Goal: Task Accomplishment & Management: Use online tool/utility

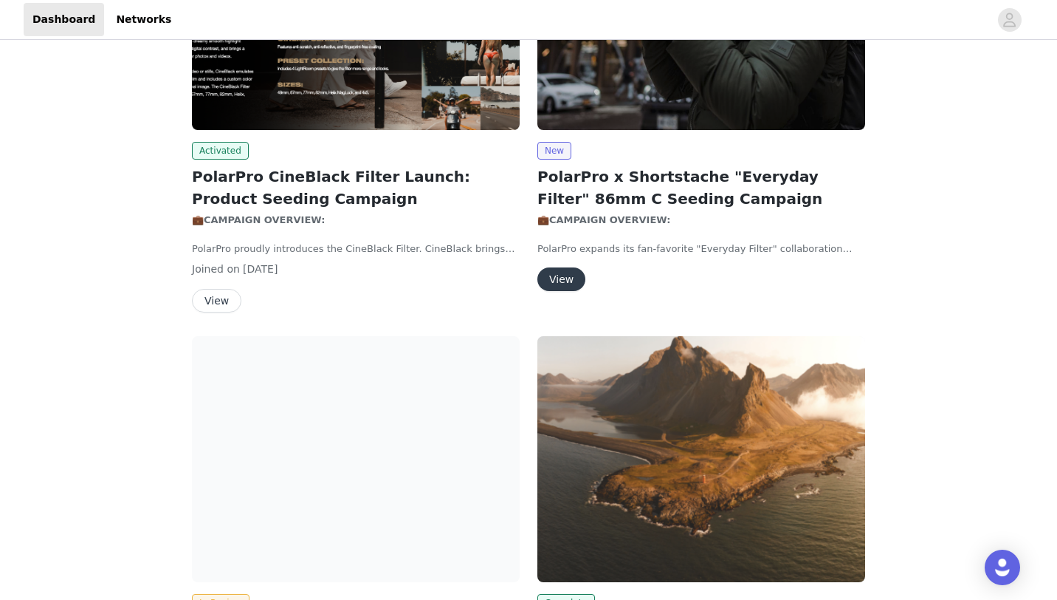
scroll to position [960, 0]
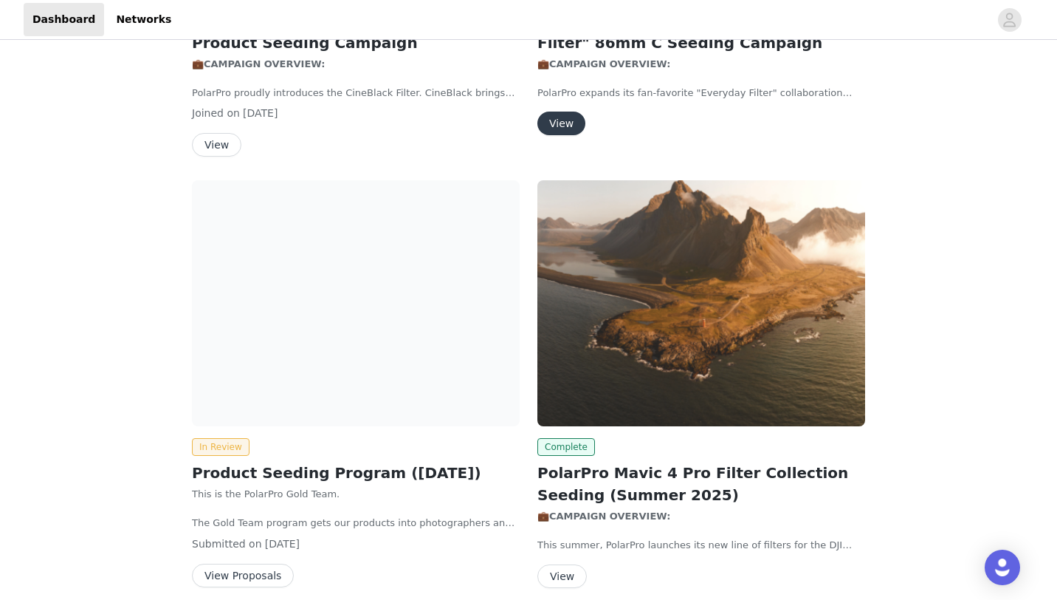
click at [450, 337] on img at bounding box center [356, 303] width 328 height 246
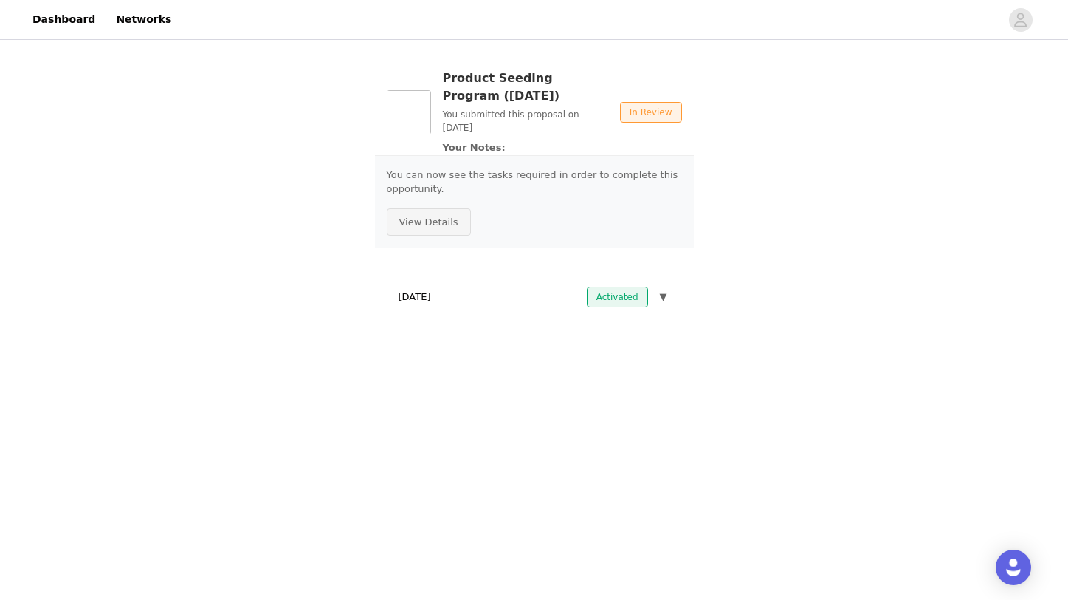
click at [401, 213] on button "View Details" at bounding box center [429, 222] width 84 height 28
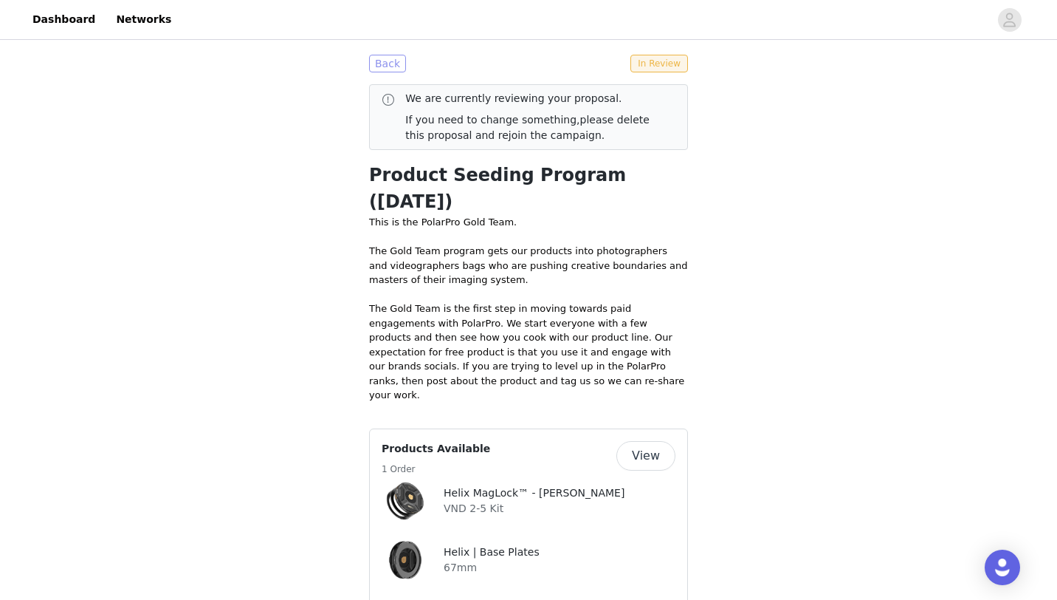
click at [391, 65] on button "Back" at bounding box center [387, 64] width 37 height 18
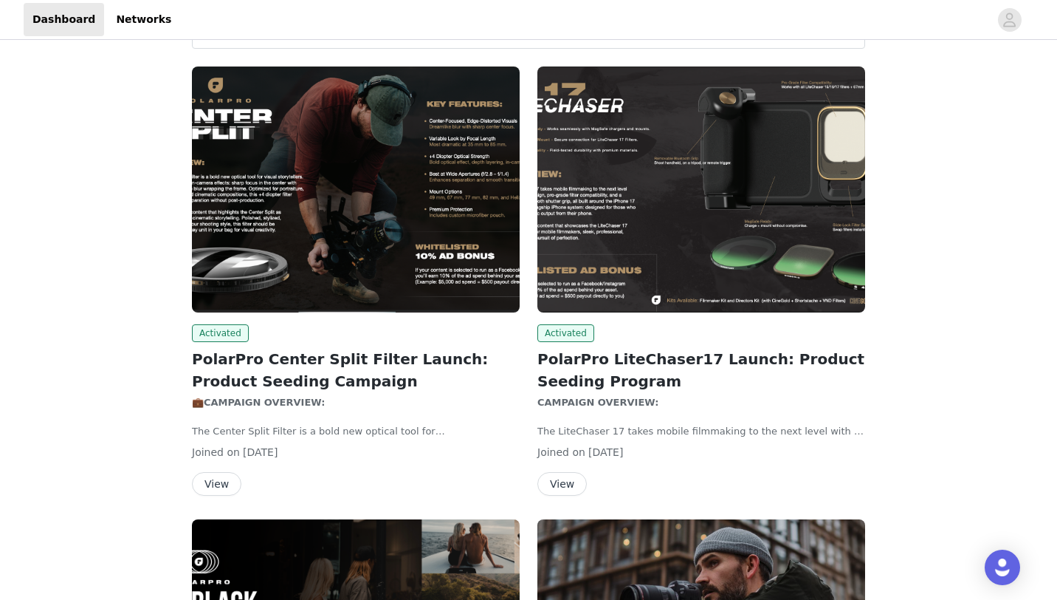
scroll to position [148, 0]
